Goal: Information Seeking & Learning: Learn about a topic

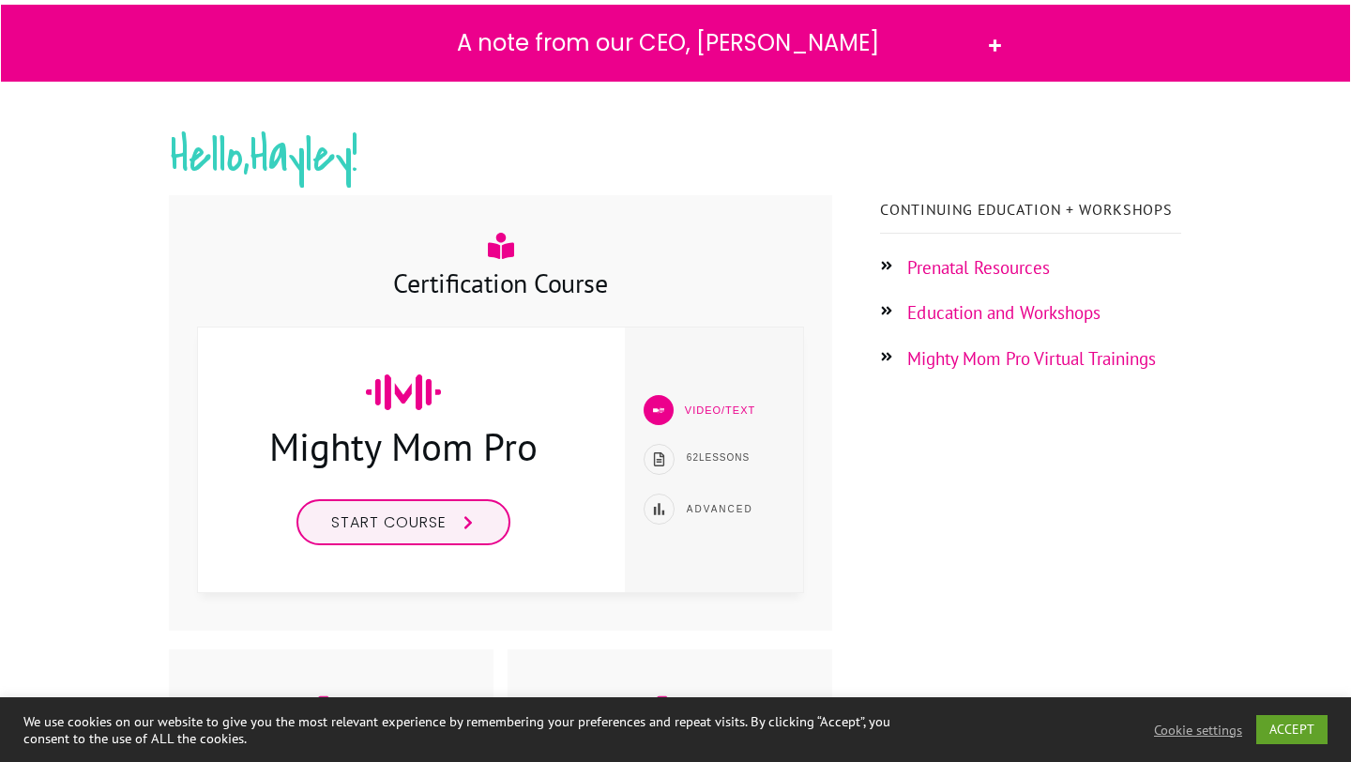
scroll to position [204, 0]
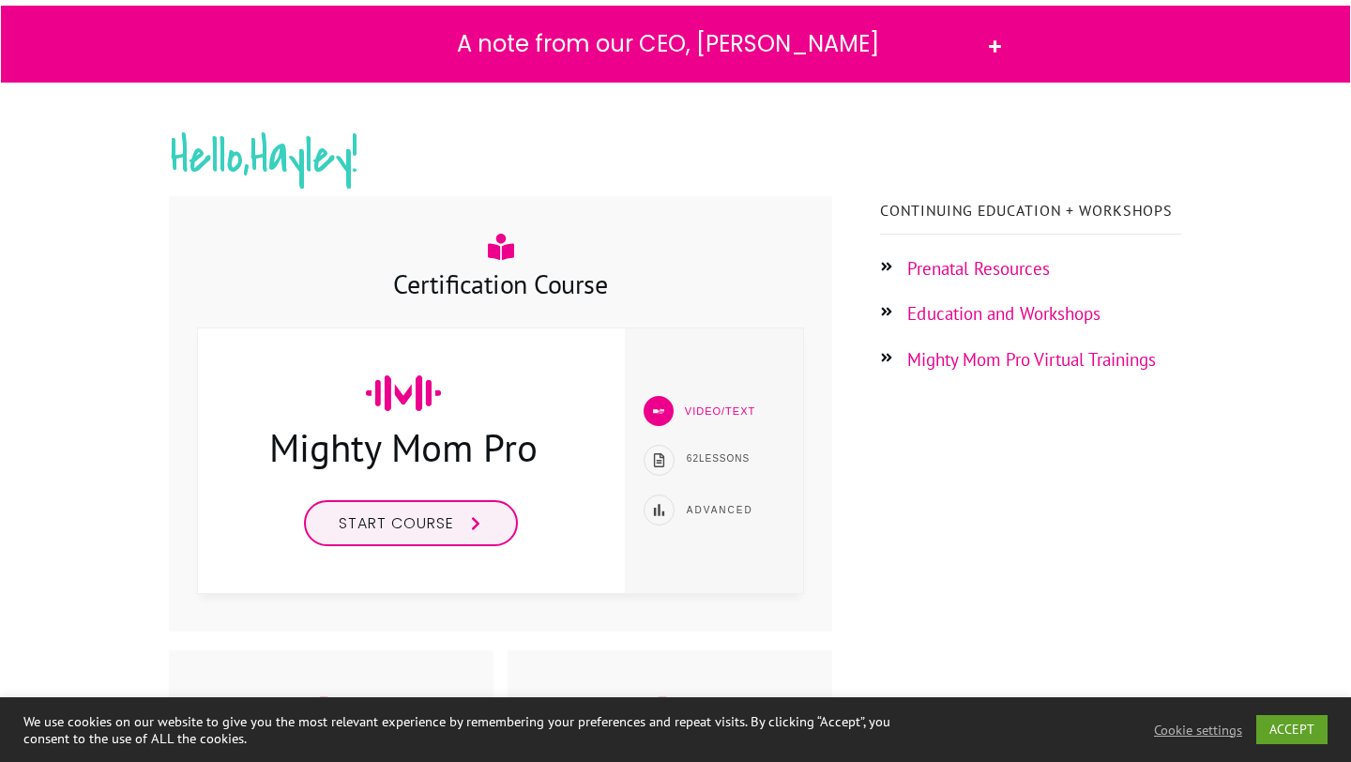
click at [450, 526] on span "Start Course" at bounding box center [396, 523] width 115 height 22
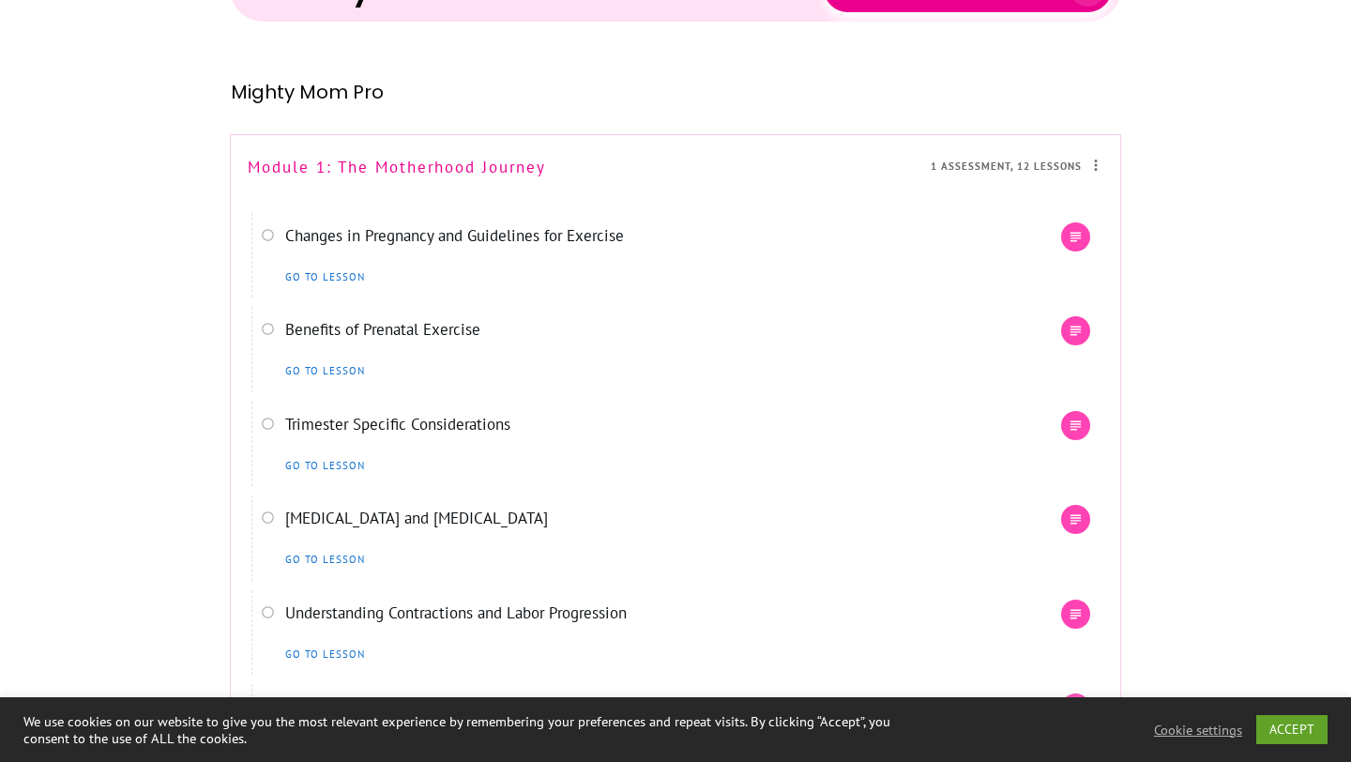
scroll to position [704, 0]
click at [1067, 237] on icon "Text lesson" at bounding box center [1075, 238] width 16 height 16
click at [1074, 234] on icon "Text lesson" at bounding box center [1075, 238] width 16 height 16
click at [337, 276] on span "Go to lesson" at bounding box center [325, 278] width 80 height 12
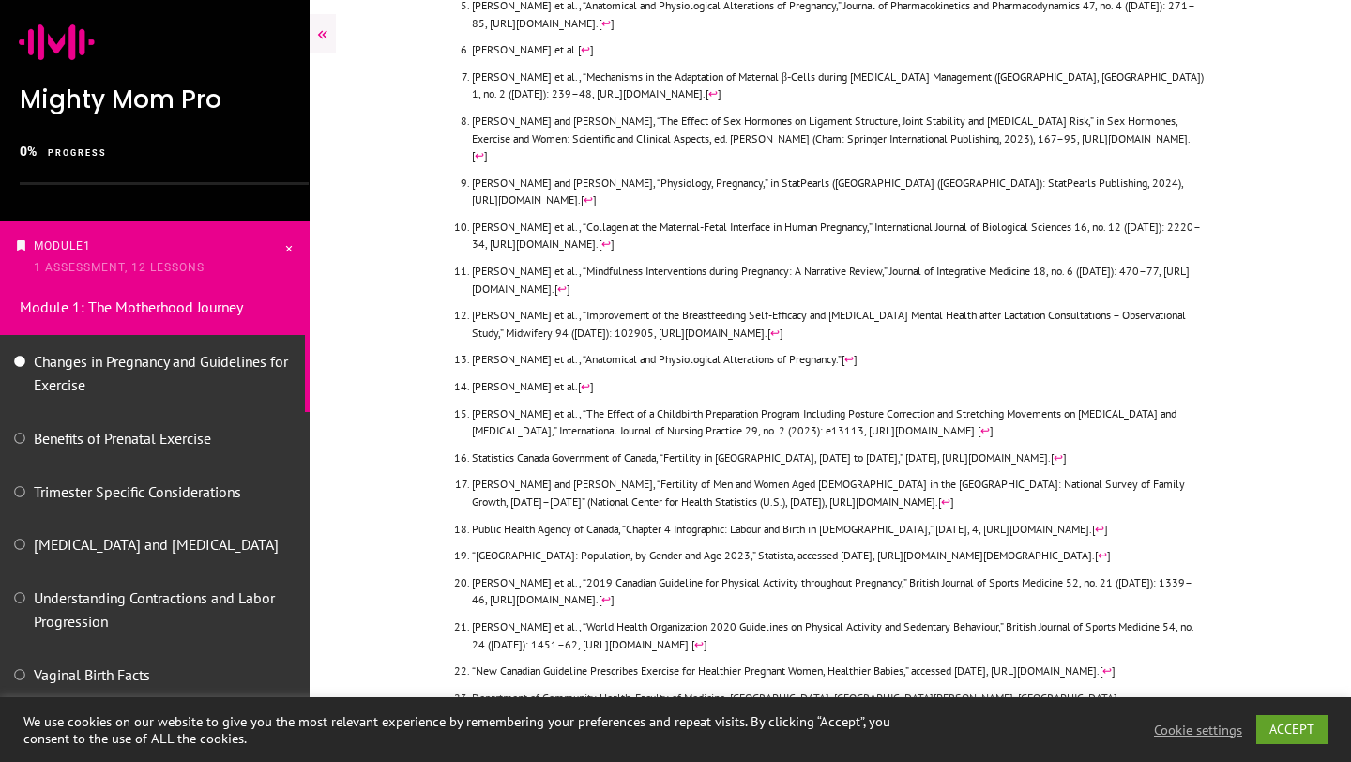
scroll to position [6700, 0]
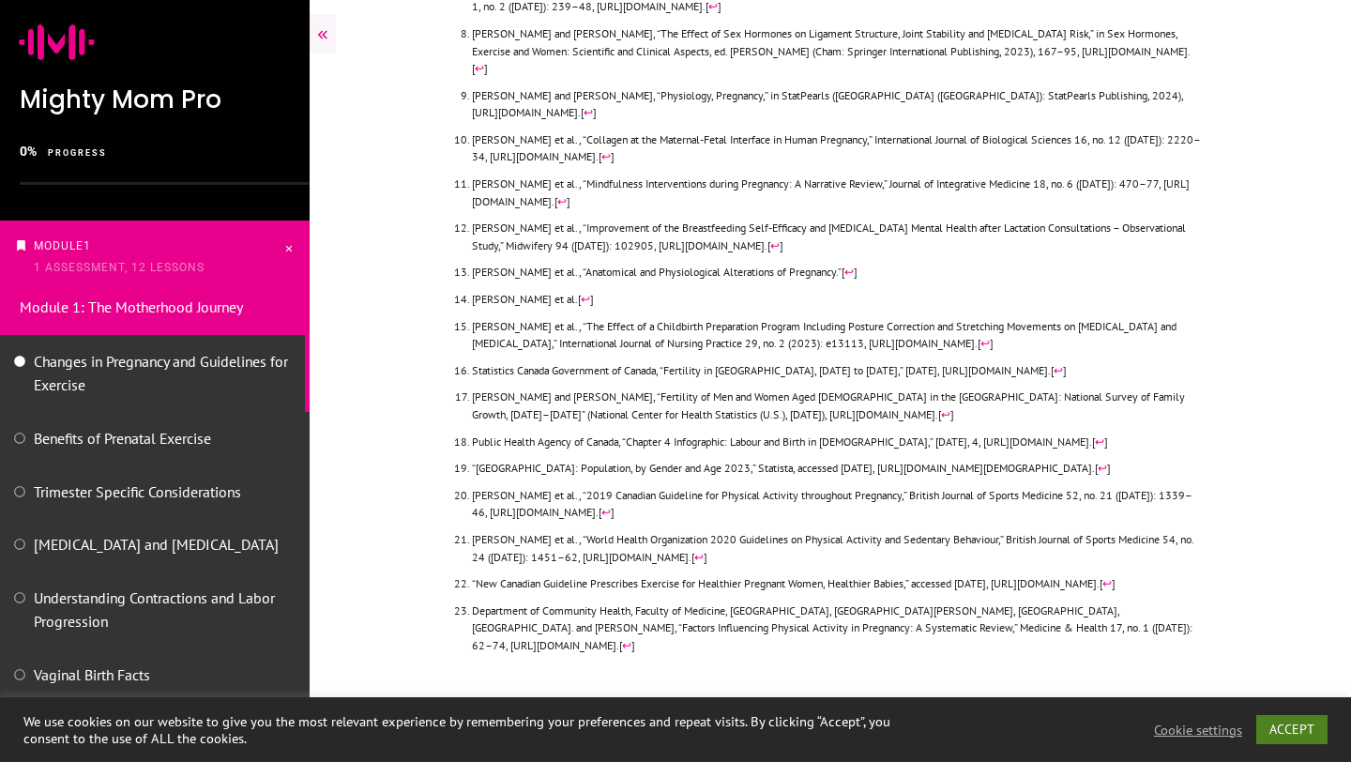
click at [1282, 726] on link "ACCEPT" at bounding box center [1291, 729] width 71 height 29
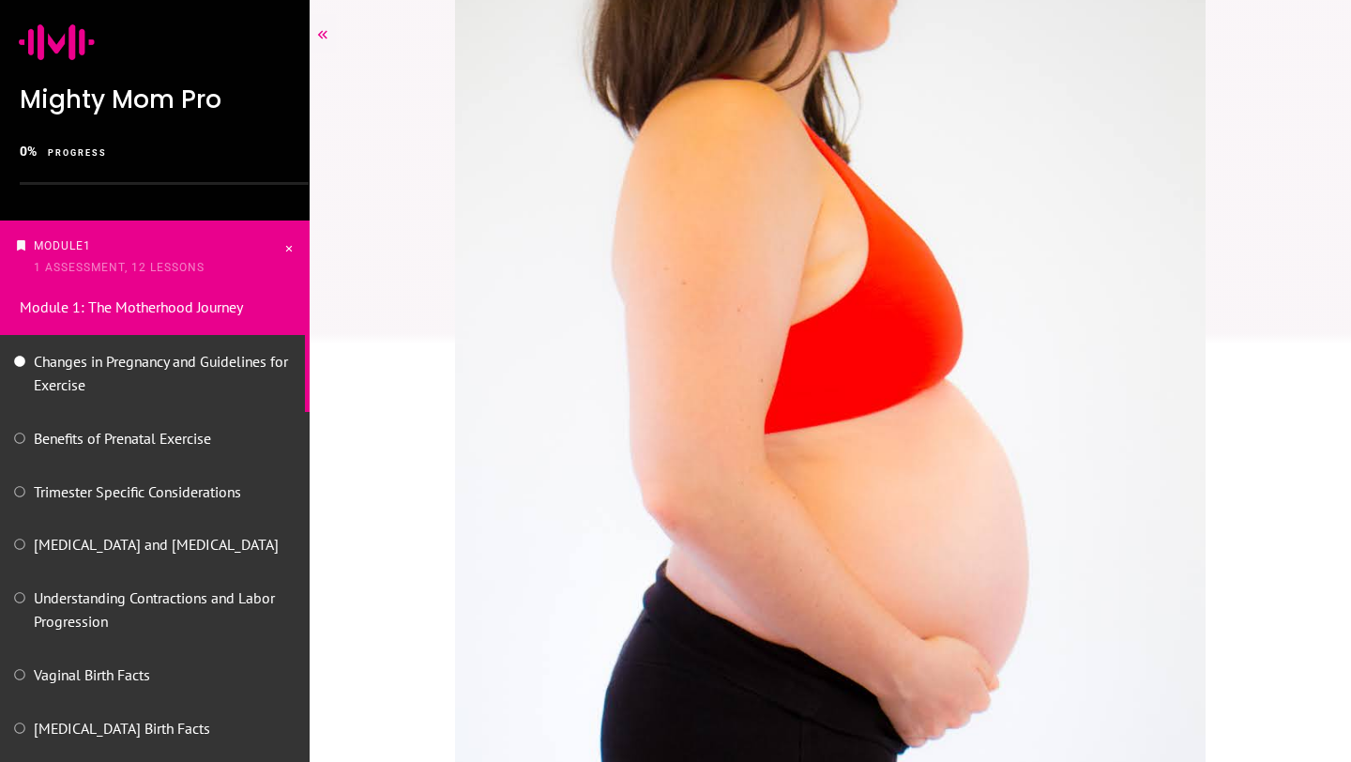
scroll to position [0, 0]
